Goal: Find specific page/section: Find specific page/section

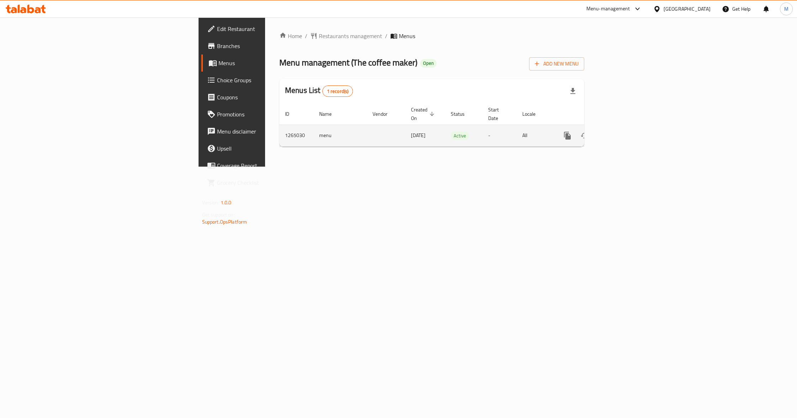
click at [623, 131] on icon "enhanced table" at bounding box center [619, 135] width 9 height 9
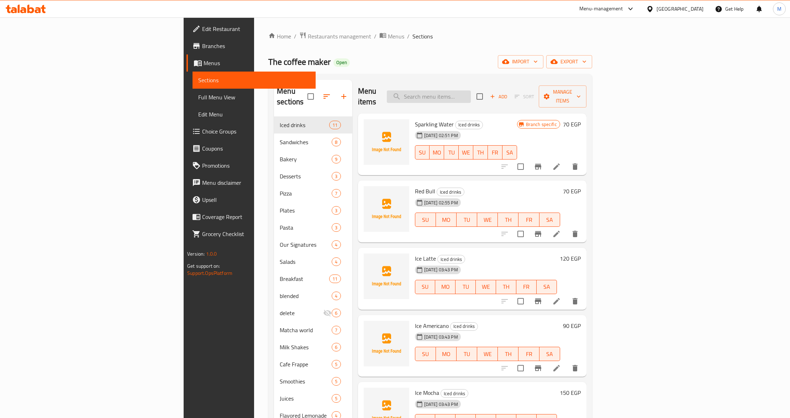
click at [471, 95] on input "search" at bounding box center [429, 96] width 84 height 12
paste input "iced matcha latte"
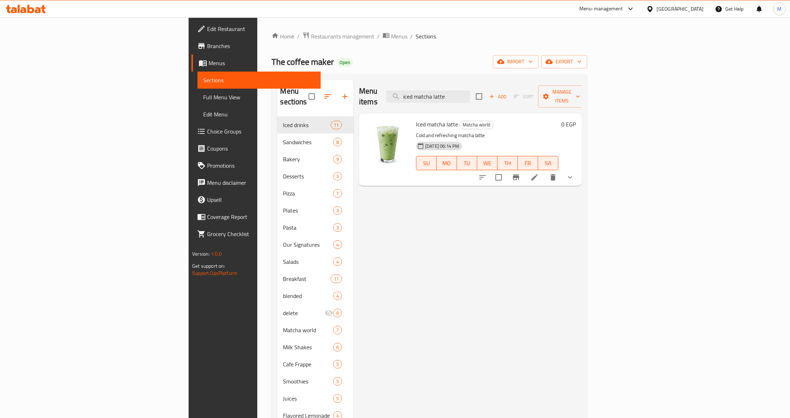
type input "iced matcha latte"
click at [574, 173] on icon "show more" at bounding box center [570, 177] width 9 height 9
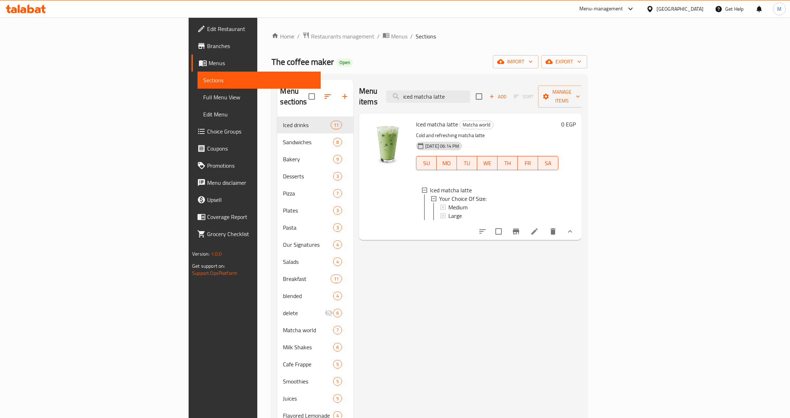
click at [486, 114] on div "Iced matcha latte Matcha world Cold and refreshing matcha latte [DATE] 06:14 PM…" at bounding box center [470, 177] width 222 height 126
click at [470, 97] on input "iced matcha latte" at bounding box center [428, 96] width 84 height 12
paste input "SPANISH"
click at [470, 97] on input "iced SPANISH matcha latte" at bounding box center [428, 96] width 84 height 12
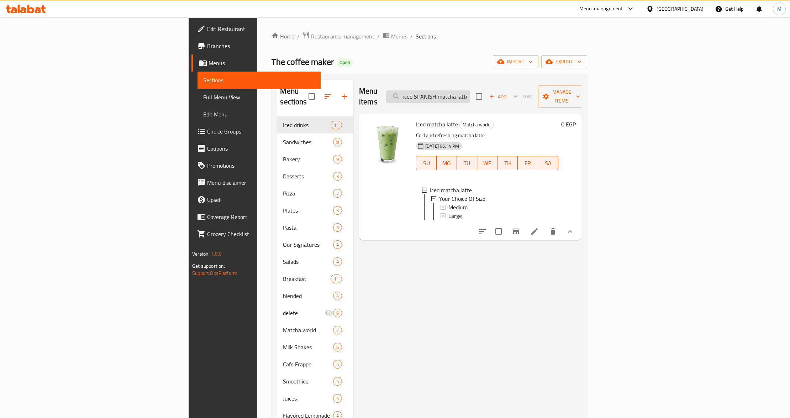
scroll to position [0, 0]
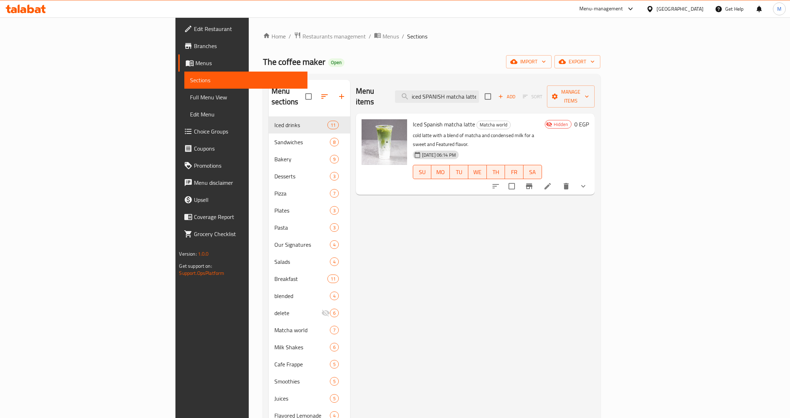
type input "iced SPANISH matcha latte"
click at [588, 182] on icon "show more" at bounding box center [583, 186] width 9 height 9
